Goal: Find specific page/section: Find specific page/section

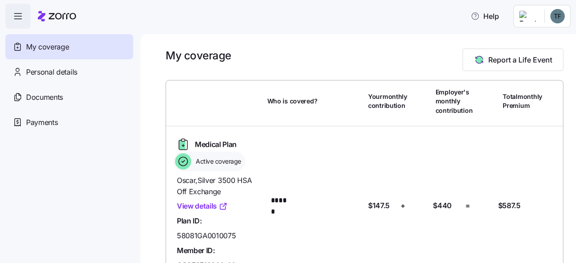
scroll to position [62, 0]
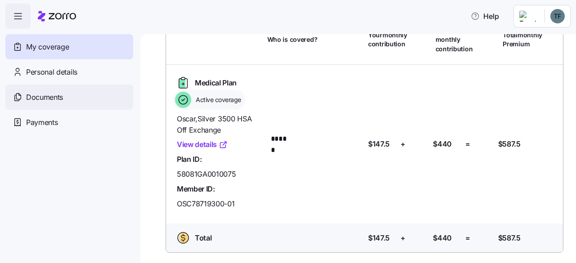
click at [49, 93] on span "Documents" at bounding box center [44, 97] width 37 height 11
